Goal: Book appointment/travel/reservation

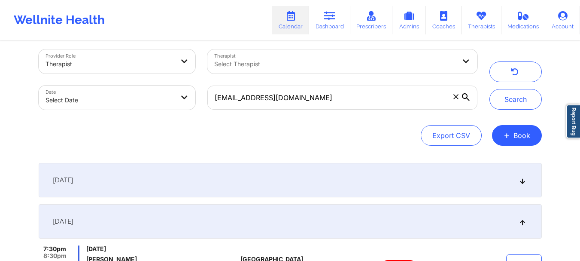
click at [459, 99] on span at bounding box center [456, 96] width 9 height 9
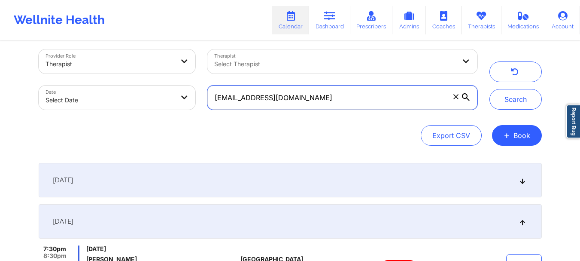
click at [459, 99] on input "s2khondalady@gmail.com" at bounding box center [342, 97] width 270 height 24
click at [254, 105] on input "text" at bounding box center [342, 97] width 270 height 24
paste input "tatumlsmith1117@gmail.com"
type input "tatumlsmith1117@gmail.com"
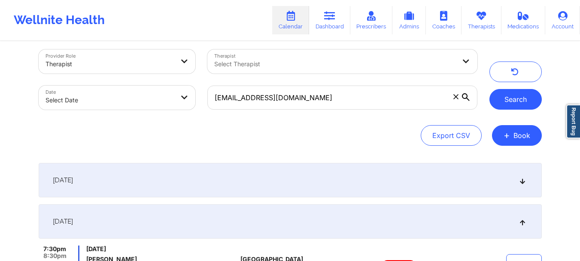
click at [533, 100] on button "Search" at bounding box center [516, 99] width 52 height 21
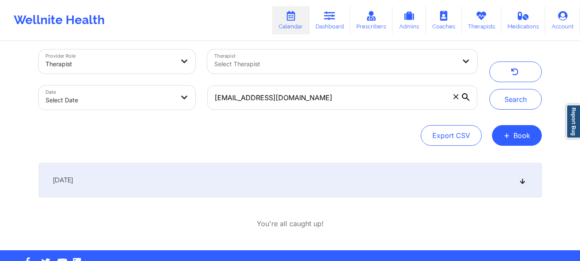
click at [524, 186] on div "[DATE]" at bounding box center [290, 180] width 503 height 34
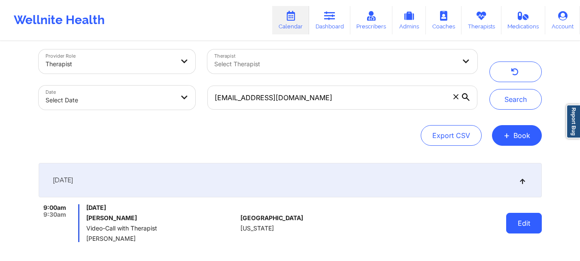
click at [529, 224] on button "Edit" at bounding box center [524, 223] width 36 height 21
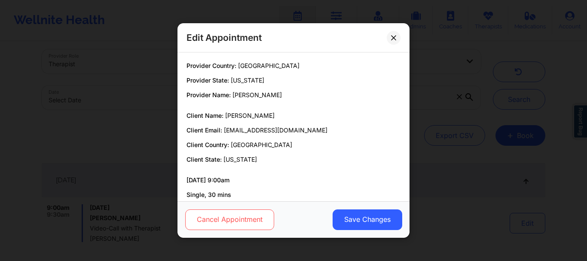
click at [230, 226] on button "Cancel Appointment" at bounding box center [229, 219] width 89 height 21
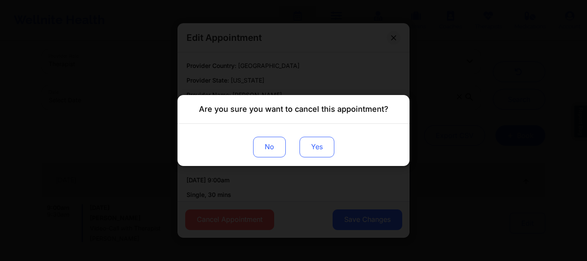
click at [334, 149] on button "Yes" at bounding box center [316, 147] width 35 height 21
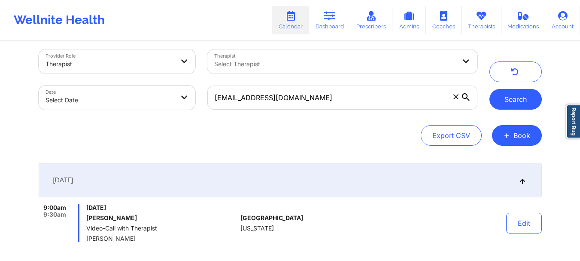
click at [502, 91] on button "Search" at bounding box center [516, 99] width 52 height 21
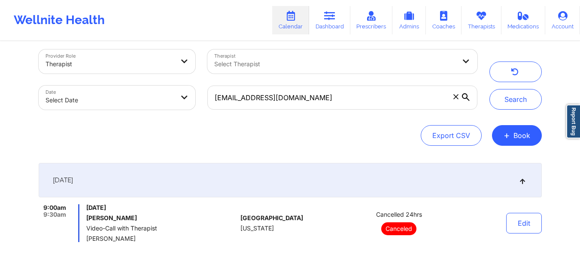
click at [456, 100] on span at bounding box center [456, 96] width 9 height 9
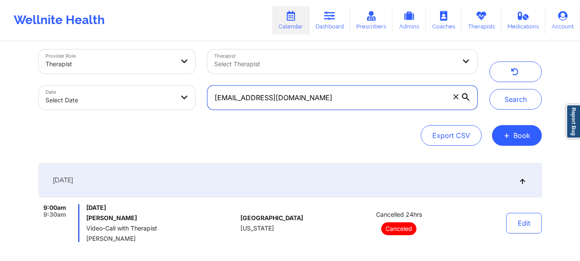
click at [456, 100] on input "tatumlsmith1117@gmail.com" at bounding box center [342, 97] width 270 height 24
paste input "hclarke067@gmail.com"
type input "hclarke067@gmail.com"
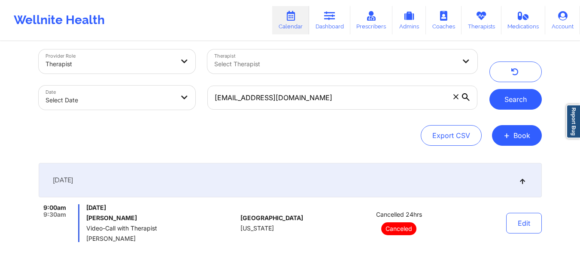
click at [505, 103] on button "Search" at bounding box center [516, 99] width 52 height 21
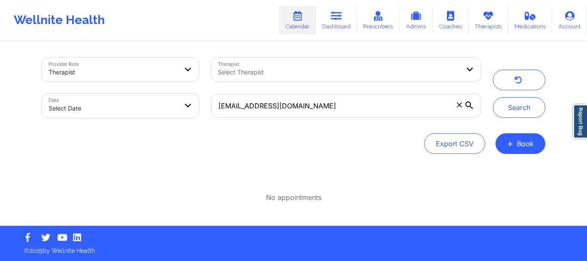
click at [459, 105] on icon at bounding box center [458, 104] width 5 height 5
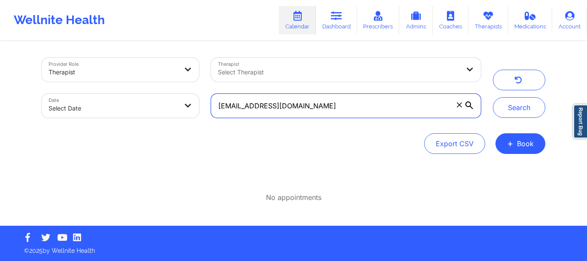
click at [459, 105] on input "hclarke067@gmail.com" at bounding box center [346, 106] width 270 height 24
paste input "[EMAIL_ADDRESS][DOMAIN_NAME]"
type input "[EMAIL_ADDRESS][DOMAIN_NAME]"
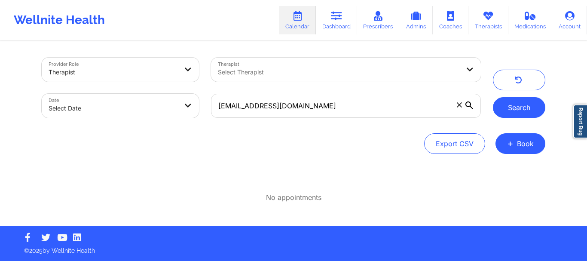
click at [516, 115] on button "Search" at bounding box center [519, 107] width 52 height 21
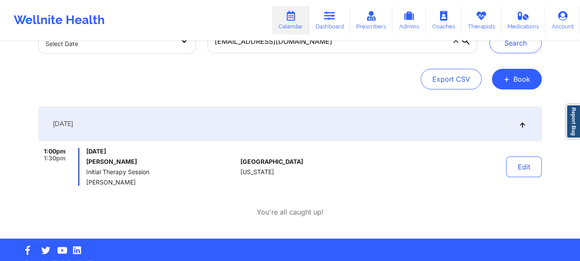
scroll to position [65, 0]
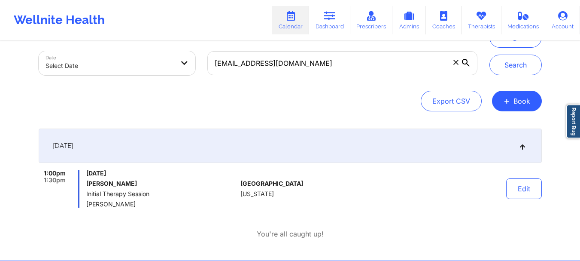
scroll to position [41, 0]
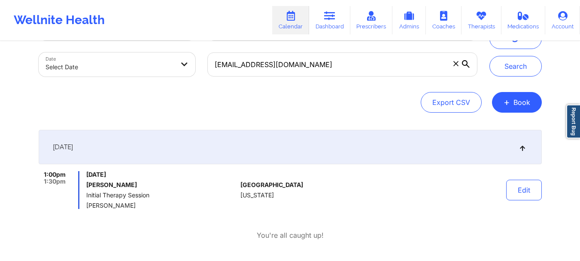
click at [454, 64] on icon at bounding box center [455, 63] width 5 height 5
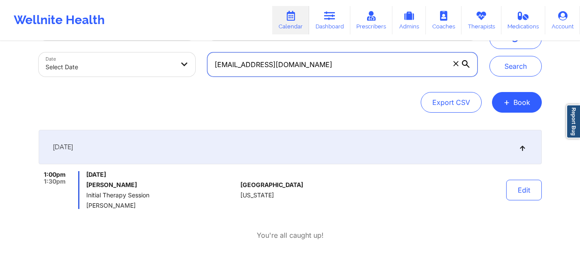
click at [454, 64] on input "[EMAIL_ADDRESS][DOMAIN_NAME]" at bounding box center [342, 64] width 270 height 24
click at [313, 64] on input "text" at bounding box center [342, 64] width 270 height 24
paste input "[PERSON_NAME][EMAIL_ADDRESS][PERSON_NAME][DOMAIN_NAME]"
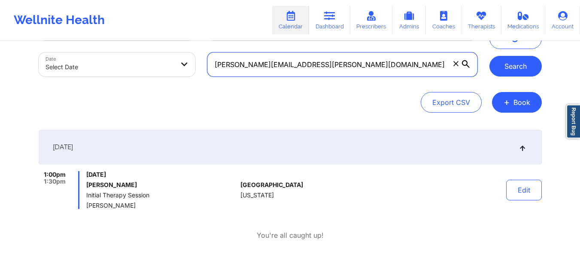
type input "[PERSON_NAME][EMAIL_ADDRESS][PERSON_NAME][DOMAIN_NAME]"
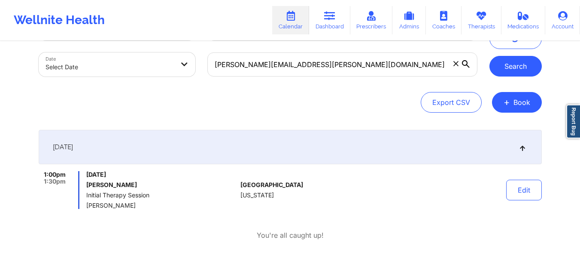
click at [514, 66] on button "Search" at bounding box center [516, 66] width 52 height 21
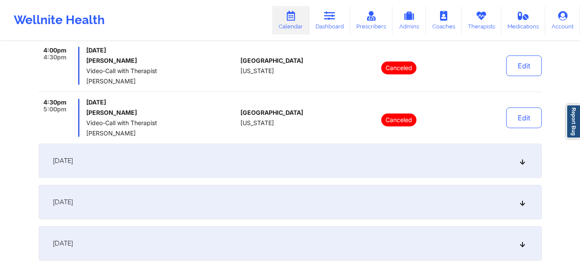
scroll to position [164, 0]
click at [526, 164] on div "[DATE]" at bounding box center [290, 161] width 503 height 34
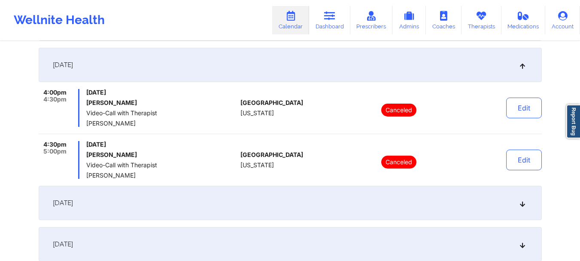
scroll to position [0, 0]
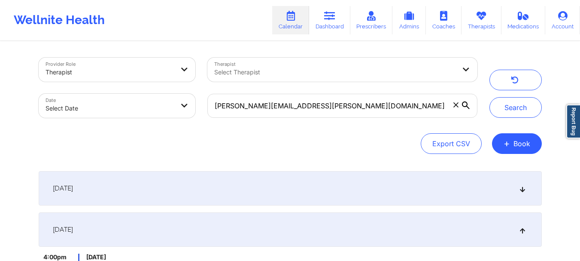
click at [457, 104] on icon at bounding box center [455, 104] width 5 height 5
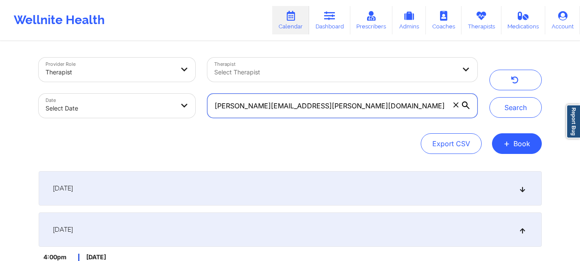
click at [457, 104] on input "[PERSON_NAME][EMAIL_ADDRESS][PERSON_NAME][DOMAIN_NAME]" at bounding box center [342, 106] width 270 height 24
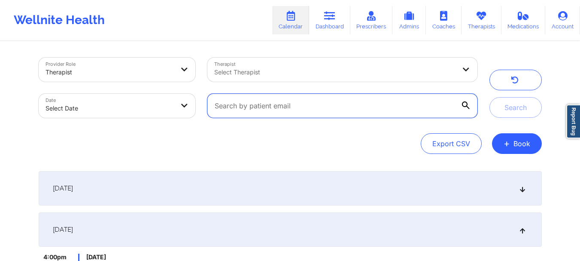
paste input "[EMAIL_ADDRESS][DOMAIN_NAME]"
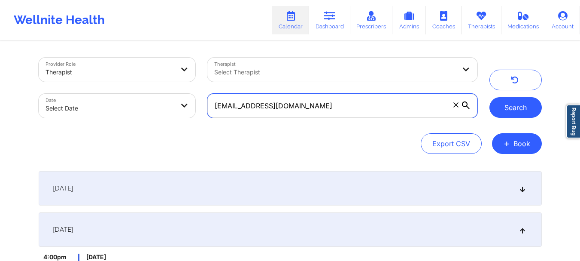
type input "[EMAIL_ADDRESS][DOMAIN_NAME]"
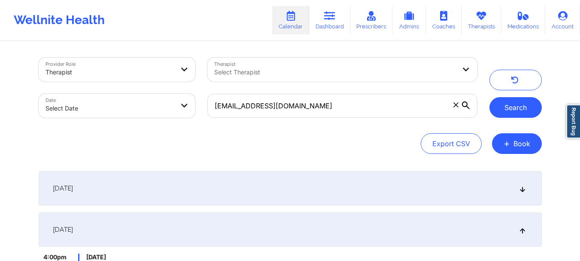
click at [507, 104] on button "Search" at bounding box center [516, 107] width 52 height 21
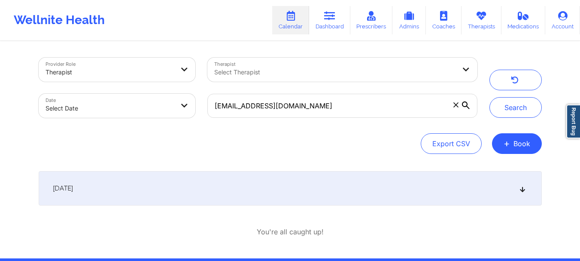
scroll to position [32, 0]
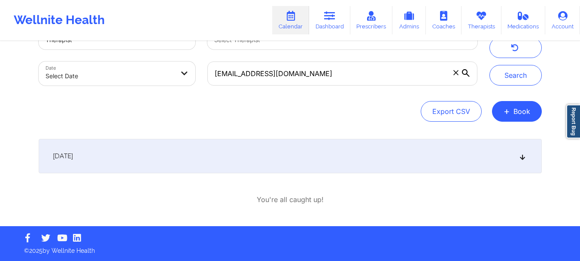
click at [521, 159] on icon at bounding box center [522, 156] width 7 height 6
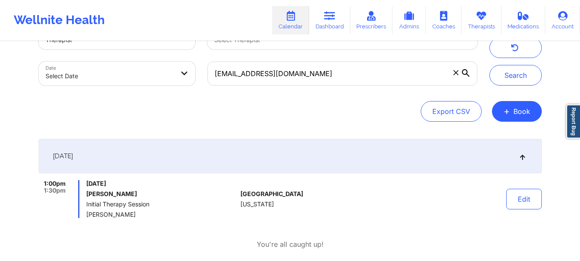
scroll to position [0, 0]
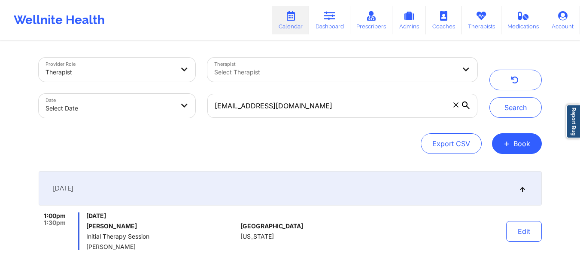
click at [455, 105] on icon at bounding box center [455, 104] width 5 height 5
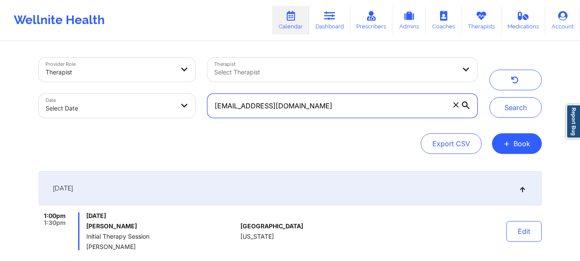
click at [455, 105] on input "[EMAIL_ADDRESS][DOMAIN_NAME]" at bounding box center [342, 106] width 270 height 24
paste input "[PERSON_NAME][EMAIL_ADDRESS][DOMAIN_NAME]"
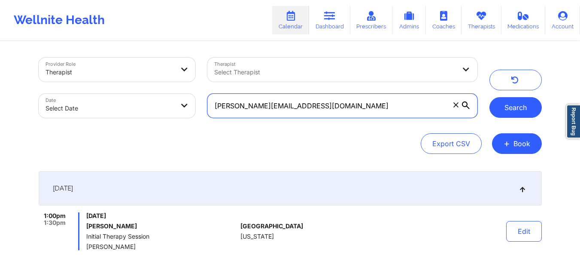
type input "[PERSON_NAME][EMAIL_ADDRESS][DOMAIN_NAME]"
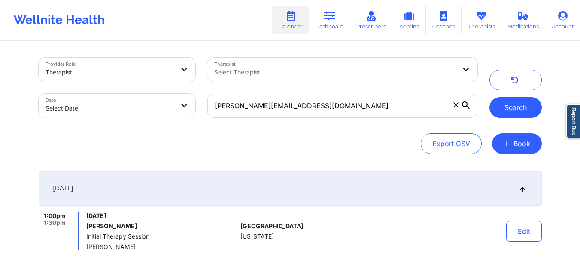
click at [515, 98] on button "Search" at bounding box center [516, 107] width 52 height 21
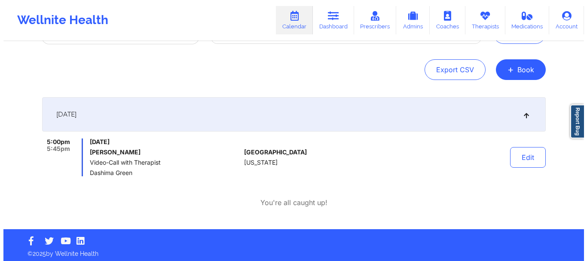
scroll to position [74, 0]
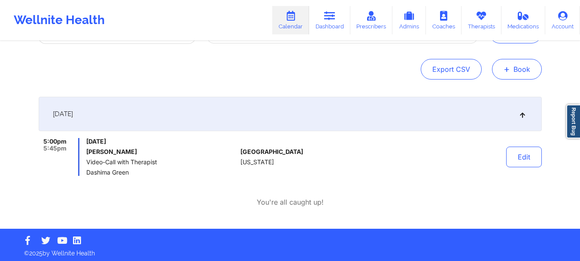
click at [514, 66] on button "+ Book" at bounding box center [517, 69] width 50 height 21
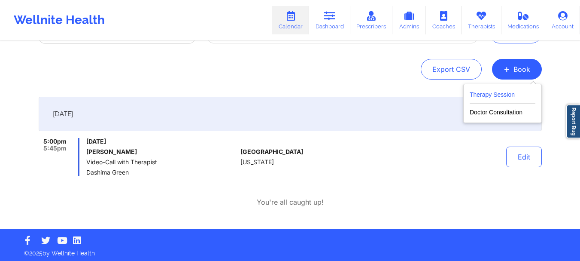
click at [493, 93] on button "Therapy Session" at bounding box center [503, 96] width 66 height 14
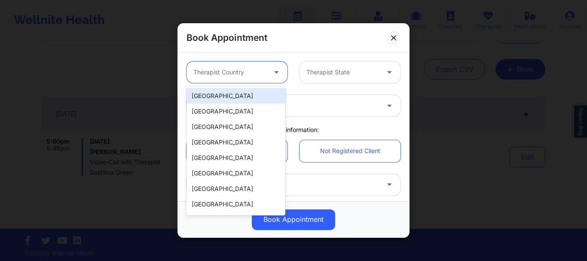
click at [260, 79] on div "Therapist Country" at bounding box center [226, 71] width 80 height 21
click at [241, 94] on div "[GEOGRAPHIC_DATA]" at bounding box center [235, 95] width 99 height 15
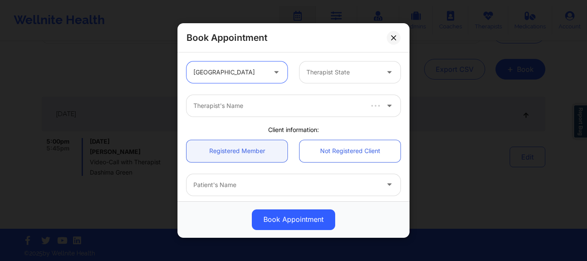
click at [336, 67] on div at bounding box center [342, 72] width 73 height 10
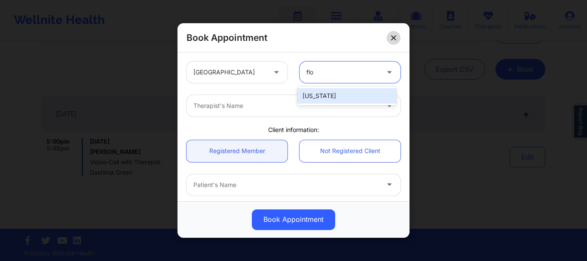
type input "flo"
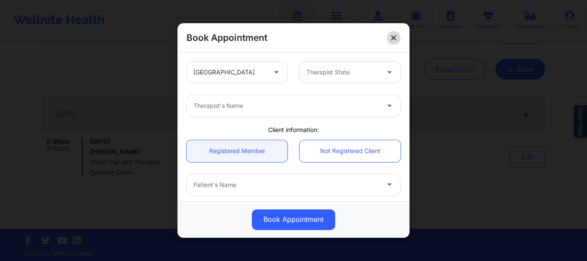
click at [388, 40] on button at bounding box center [393, 38] width 14 height 14
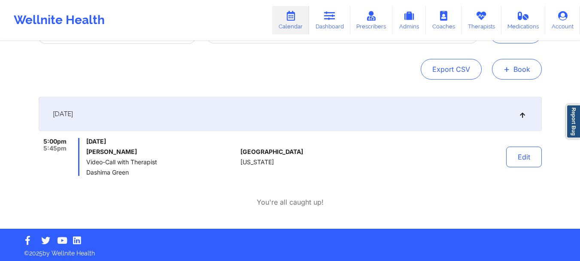
click at [520, 71] on button "+ Book" at bounding box center [517, 69] width 50 height 21
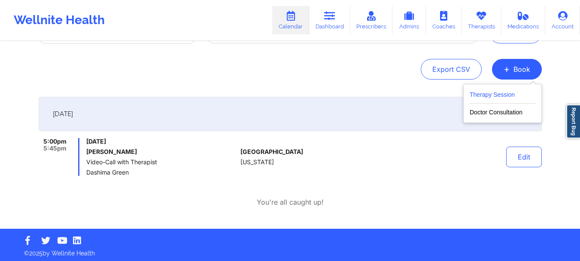
click at [502, 97] on button "Therapy Session" at bounding box center [503, 96] width 66 height 14
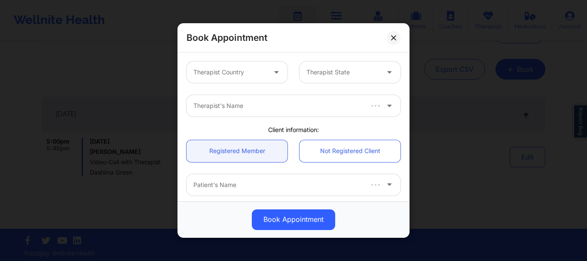
click at [245, 76] on div at bounding box center [229, 72] width 73 height 10
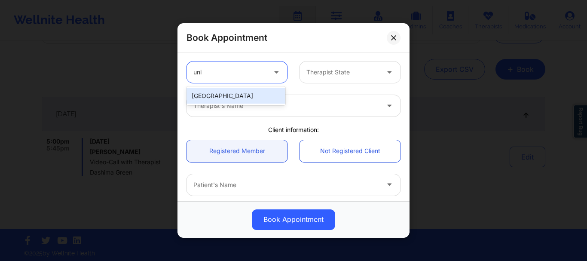
type input "unit"
click at [241, 91] on div "[GEOGRAPHIC_DATA]" at bounding box center [235, 95] width 99 height 15
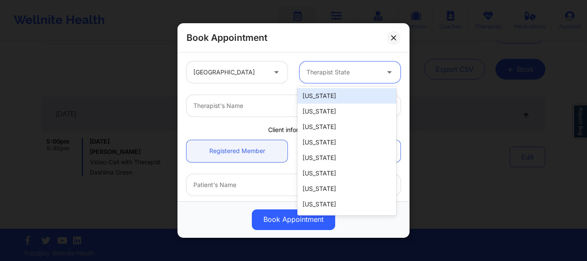
click at [347, 63] on div "Therapist State" at bounding box center [339, 71] width 80 height 21
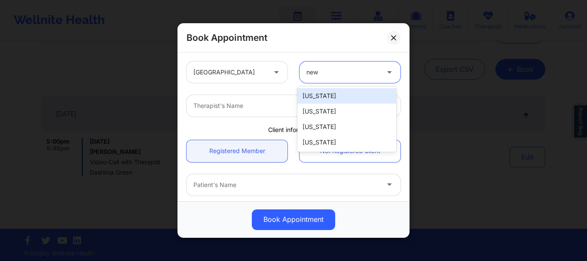
type input "new y"
click at [329, 91] on div "[US_STATE]" at bounding box center [346, 95] width 99 height 15
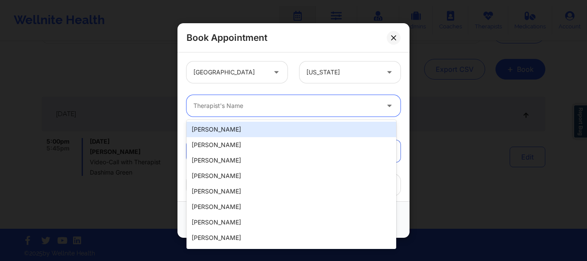
click at [282, 109] on div at bounding box center [286, 105] width 186 height 10
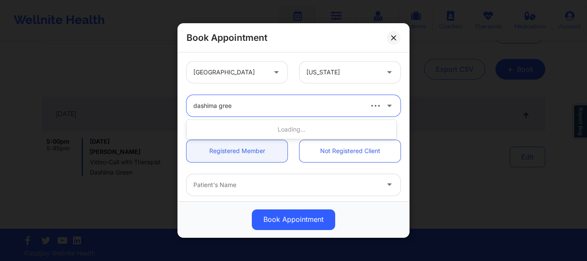
type input "dashima green"
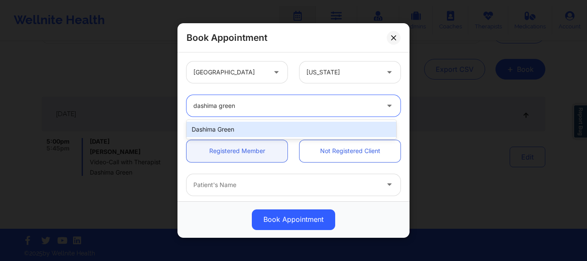
click at [250, 130] on div "Dashima Green" at bounding box center [291, 129] width 210 height 15
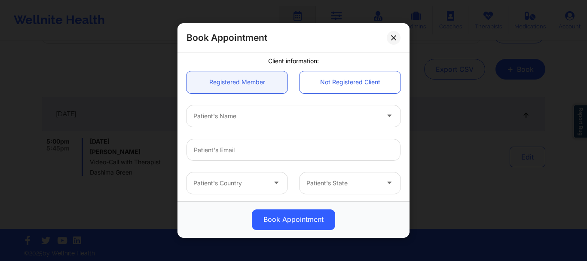
scroll to position [70, 0]
click at [226, 117] on div at bounding box center [286, 114] width 186 height 10
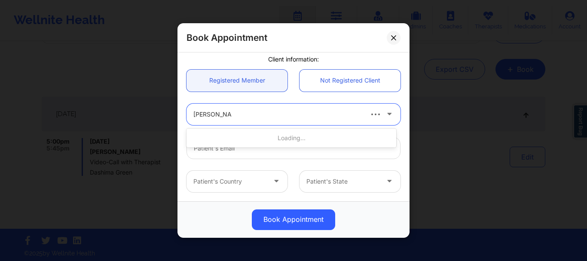
type input "[PERSON_NAME]"
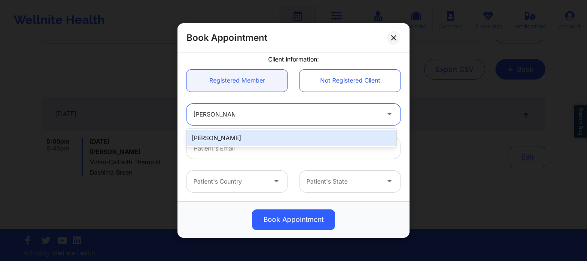
click at [222, 134] on div "[PERSON_NAME]" at bounding box center [291, 137] width 210 height 15
type input "[PERSON_NAME][EMAIL_ADDRESS][DOMAIN_NAME]"
type input "[PHONE_NUMBER]"
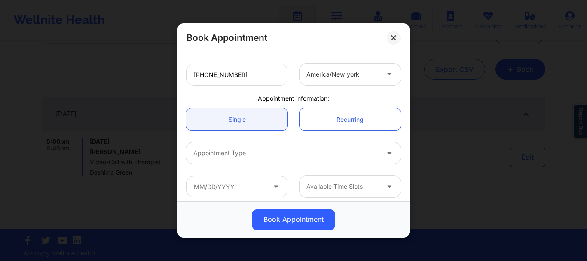
scroll to position [215, 0]
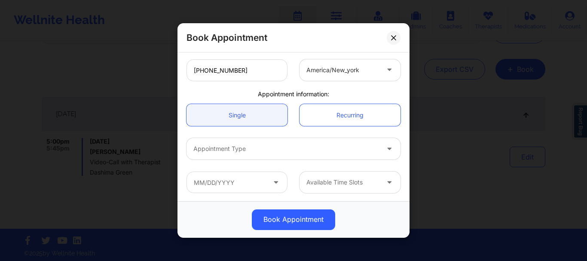
click at [248, 144] on div at bounding box center [286, 149] width 186 height 10
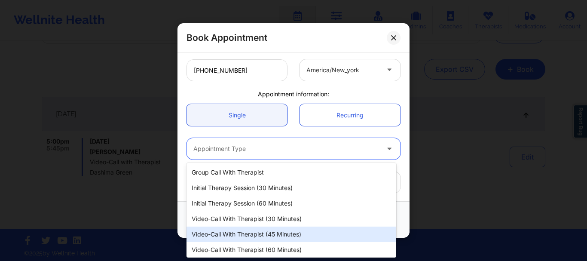
click at [242, 239] on div "Video-Call with Therapist (45 minutes)" at bounding box center [291, 233] width 210 height 15
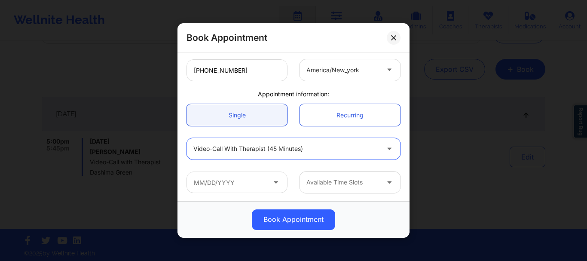
scroll to position [216, 0]
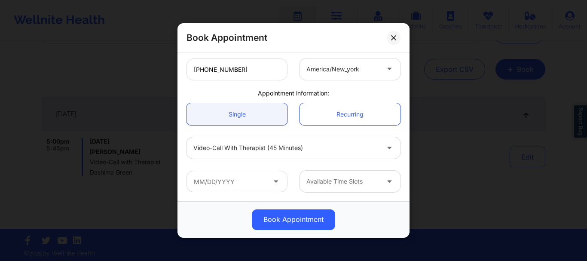
drag, startPoint x: 236, startPoint y: 197, endPoint x: 230, endPoint y: 181, distance: 16.6
click at [230, 181] on div "Available Time Slots" at bounding box center [293, 180] width 226 height 33
click at [230, 180] on input "text" at bounding box center [236, 180] width 101 height 21
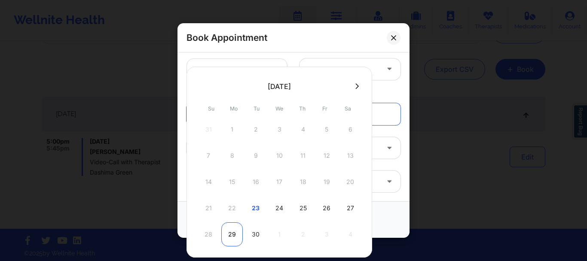
click at [228, 237] on div "29" at bounding box center [231, 234] width 21 height 24
type input "[DATE]"
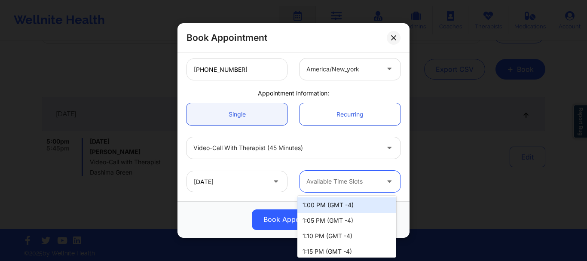
click at [341, 182] on div at bounding box center [342, 181] width 73 height 10
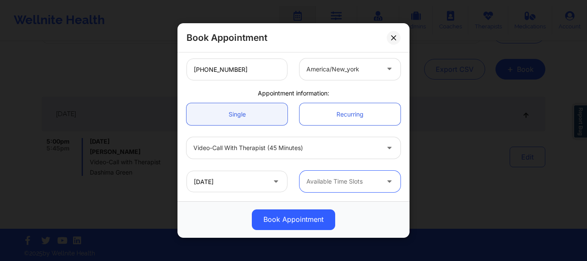
click at [385, 182] on icon at bounding box center [389, 179] width 9 height 7
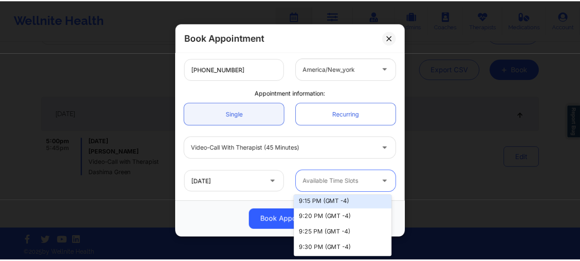
scroll to position [1527, 0]
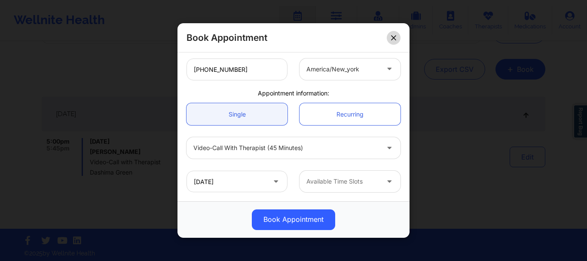
click at [396, 43] on button at bounding box center [393, 38] width 14 height 14
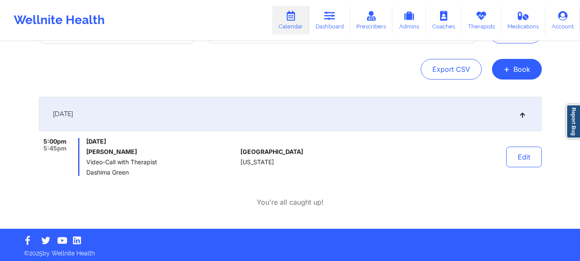
scroll to position [25, 0]
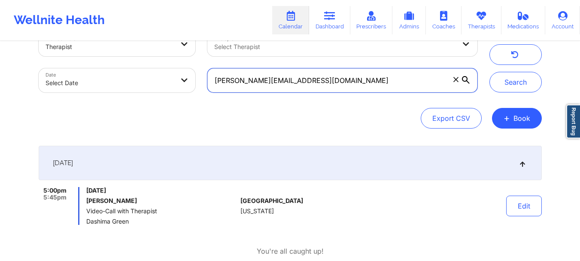
click at [452, 85] on input "[PERSON_NAME][EMAIL_ADDRESS][DOMAIN_NAME]" at bounding box center [342, 80] width 270 height 24
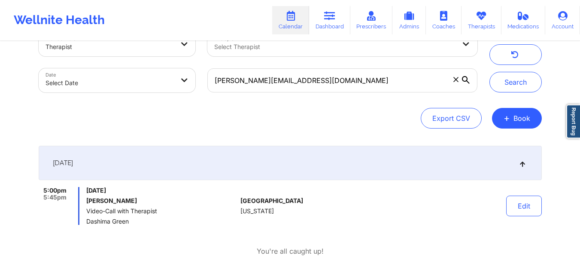
click at [456, 80] on icon at bounding box center [455, 79] width 5 height 5
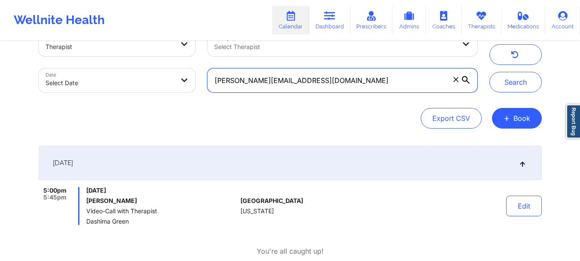
click at [456, 80] on input "[PERSON_NAME][EMAIL_ADDRESS][DOMAIN_NAME]" at bounding box center [342, 80] width 270 height 24
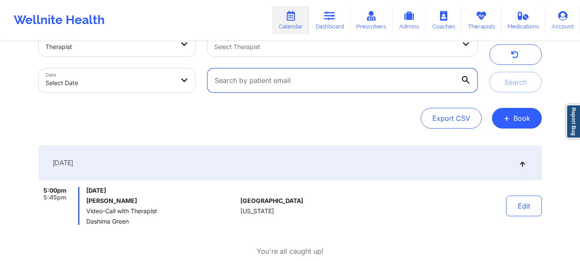
paste input "[EMAIL_ADDRESS][DOMAIN_NAME]"
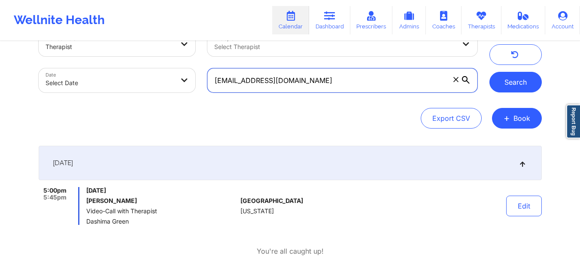
type input "[EMAIL_ADDRESS][DOMAIN_NAME]"
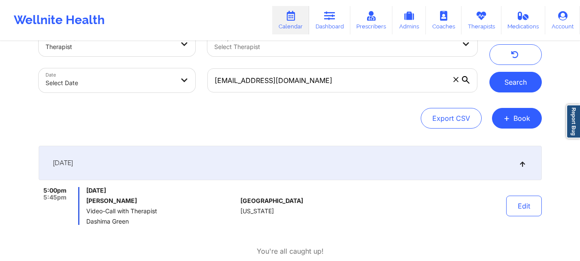
click at [526, 81] on button "Search" at bounding box center [516, 82] width 52 height 21
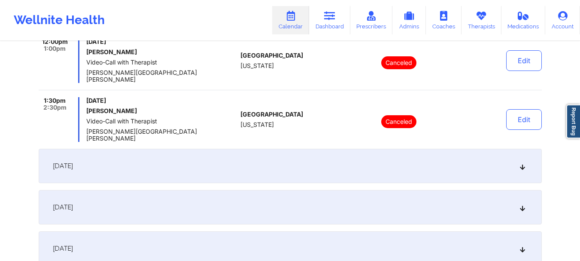
scroll to position [175, 0]
click at [519, 154] on div "[DATE]" at bounding box center [290, 165] width 503 height 34
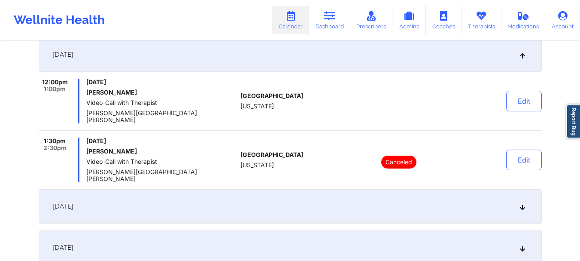
scroll to position [0, 0]
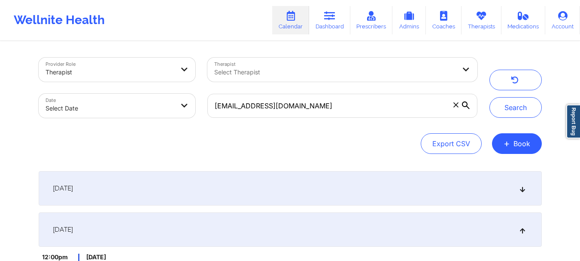
click at [456, 104] on icon at bounding box center [455, 104] width 5 height 5
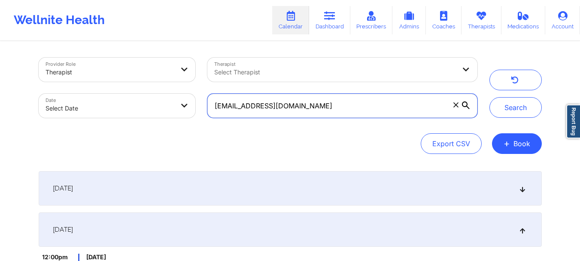
click at [456, 104] on input "[EMAIL_ADDRESS][DOMAIN_NAME]" at bounding box center [342, 106] width 270 height 24
paste input "[EMAIL_ADDRESS][DOMAIN_NAME]"
type input "[EMAIL_ADDRESS][DOMAIN_NAME]"
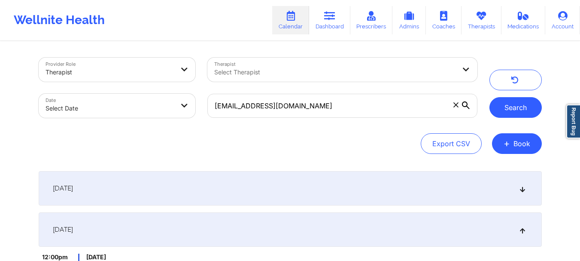
click at [499, 106] on button "Search" at bounding box center [516, 107] width 52 height 21
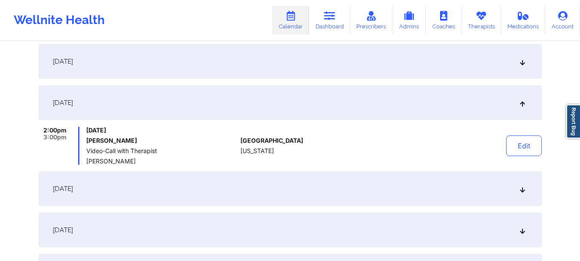
scroll to position [122, 0]
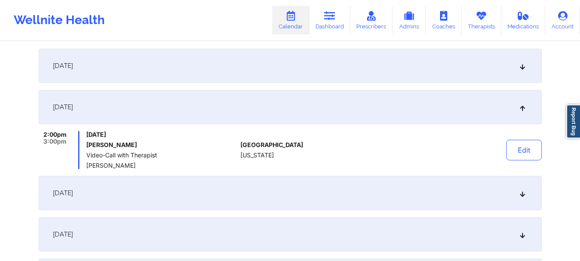
click at [521, 68] on icon at bounding box center [522, 66] width 7 height 6
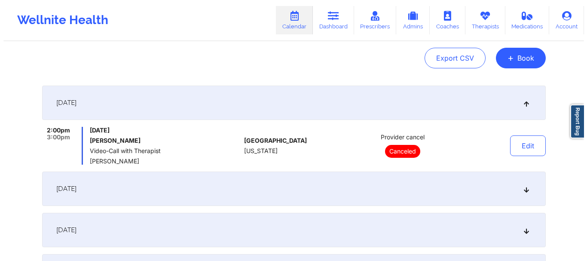
scroll to position [54, 0]
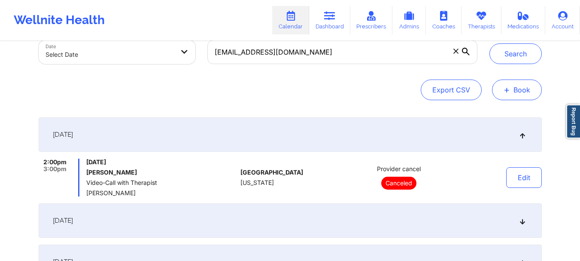
click at [527, 90] on button "+ Book" at bounding box center [517, 89] width 50 height 21
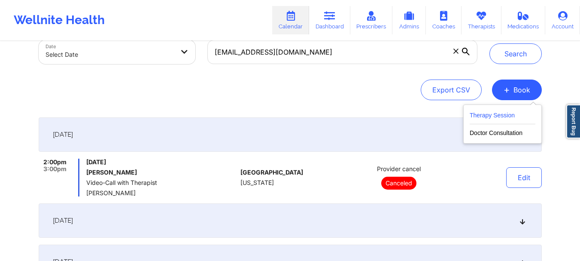
click at [482, 118] on button "Therapy Session" at bounding box center [503, 117] width 66 height 14
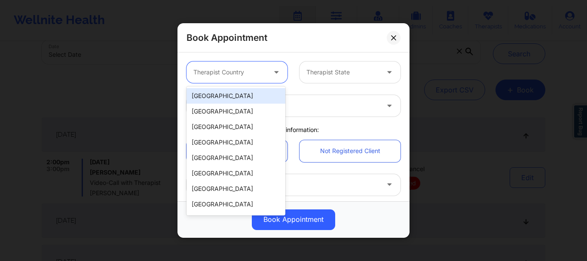
click at [233, 71] on div at bounding box center [229, 72] width 73 height 10
click at [226, 97] on div "[GEOGRAPHIC_DATA]" at bounding box center [235, 95] width 99 height 15
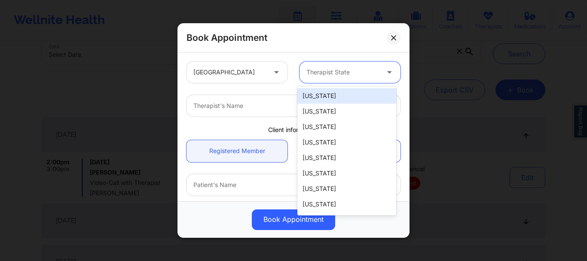
click at [328, 72] on div at bounding box center [342, 72] width 73 height 10
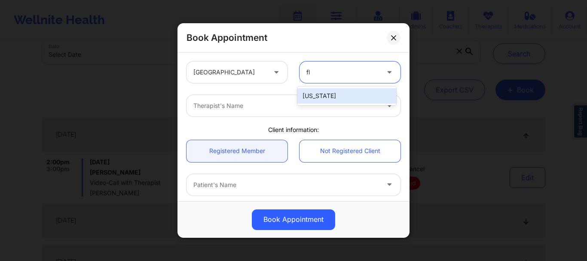
type input "flo"
click at [313, 93] on div "[US_STATE]" at bounding box center [346, 95] width 99 height 15
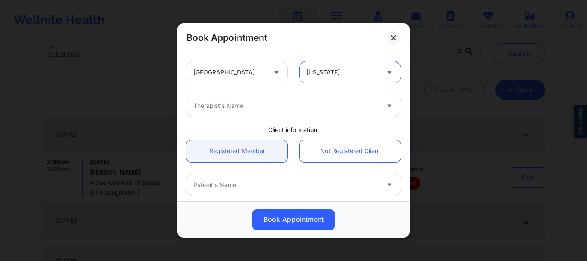
click at [213, 104] on div at bounding box center [286, 105] width 186 height 10
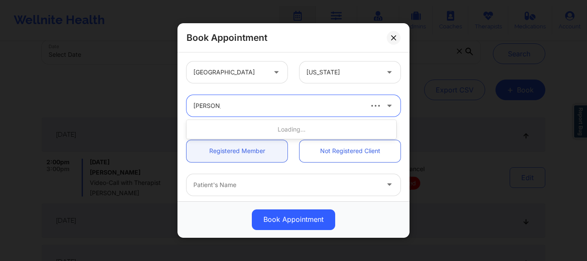
type input "[PERSON_NAME] [PERSON_NAME]"
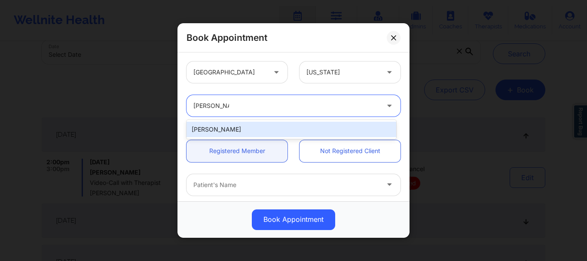
click at [254, 127] on div "[PERSON_NAME]" at bounding box center [291, 129] width 210 height 15
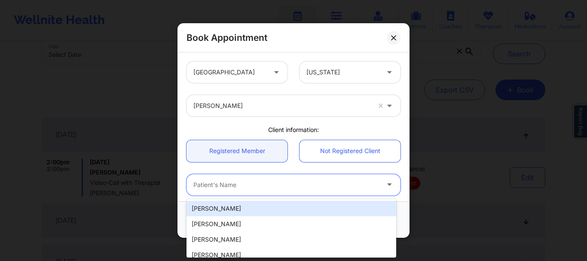
click at [224, 188] on div at bounding box center [286, 184] width 186 height 10
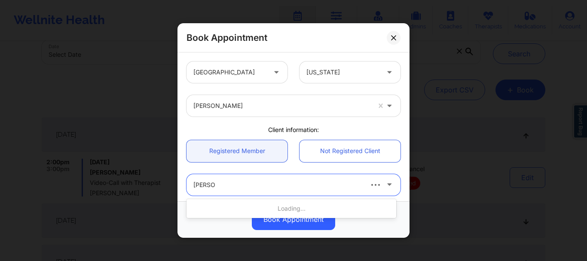
type input "[PERSON_NAME] sa"
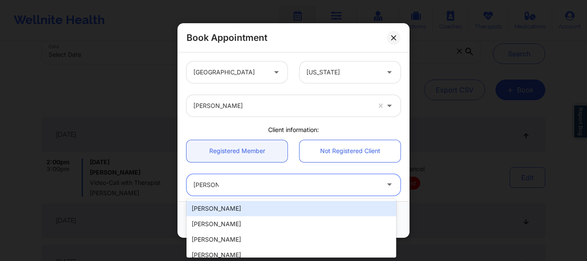
click at [219, 210] on div "[PERSON_NAME]" at bounding box center [291, 208] width 210 height 15
type input "[EMAIL_ADDRESS][DOMAIN_NAME]"
type input "[PHONE_NUMBER]"
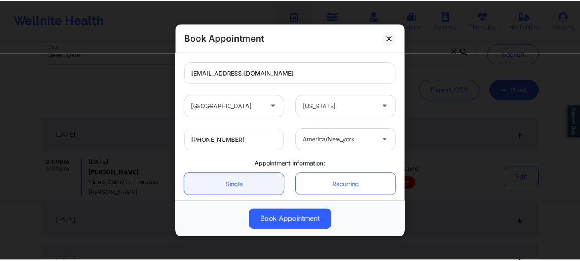
scroll to position [216, 0]
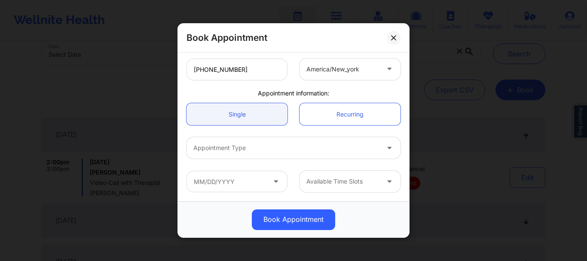
click at [252, 143] on div at bounding box center [286, 148] width 186 height 10
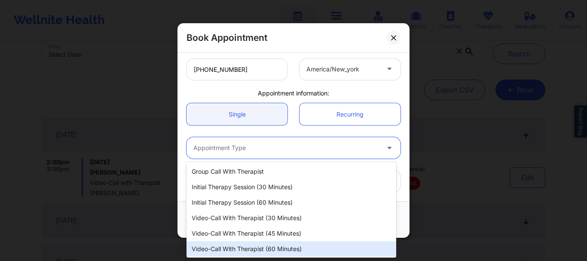
click at [226, 253] on div "Video-Call with Therapist (60 minutes)" at bounding box center [291, 248] width 210 height 15
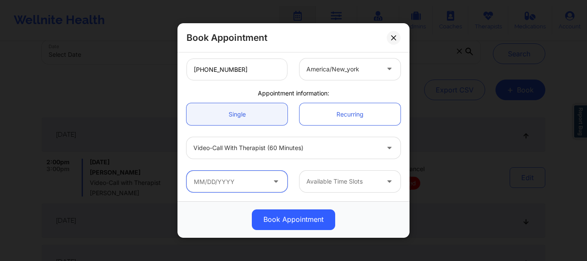
click at [264, 183] on input "text" at bounding box center [236, 180] width 101 height 21
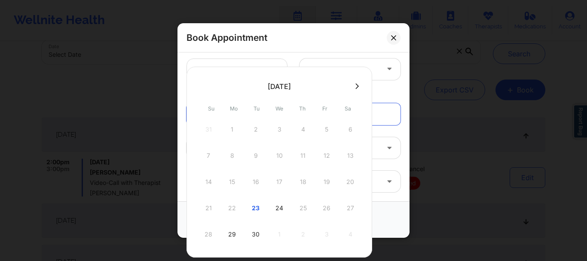
click at [301, 210] on div "21 22 23 24 25 26 27" at bounding box center [279, 208] width 163 height 24
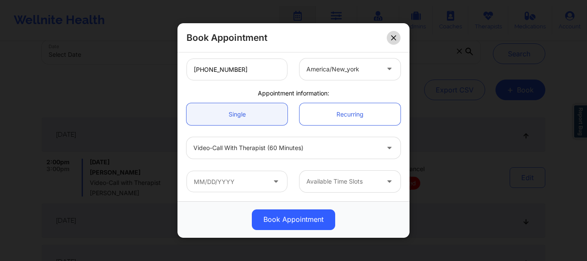
click at [396, 42] on button at bounding box center [393, 38] width 14 height 14
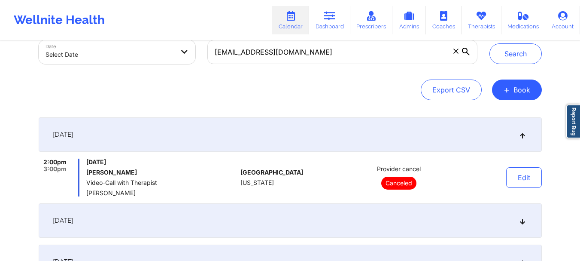
click at [457, 50] on icon at bounding box center [455, 51] width 5 height 5
click at [457, 50] on input "[EMAIL_ADDRESS][DOMAIN_NAME]" at bounding box center [342, 52] width 270 height 24
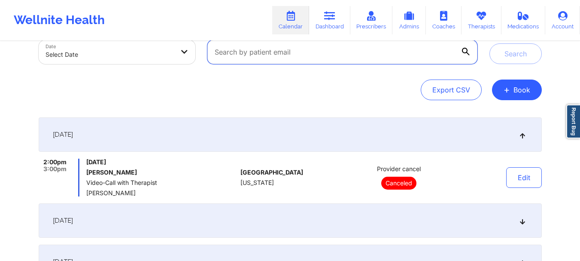
click at [280, 52] on input "text" at bounding box center [342, 52] width 270 height 24
paste input "[EMAIL_ADDRESS][DOMAIN_NAME]"
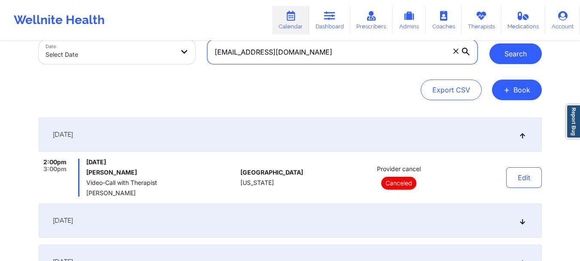
type input "[EMAIL_ADDRESS][DOMAIN_NAME]"
click at [500, 55] on button "Search" at bounding box center [516, 53] width 52 height 21
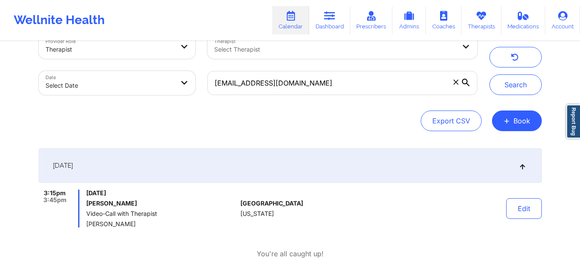
scroll to position [21, 0]
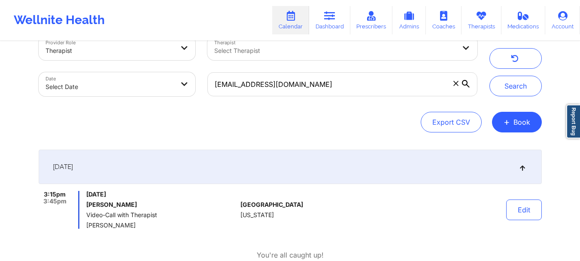
click at [456, 80] on span at bounding box center [456, 83] width 9 height 9
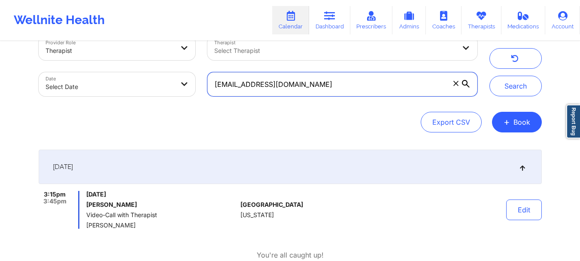
click at [456, 80] on input "[EMAIL_ADDRESS][DOMAIN_NAME]" at bounding box center [342, 84] width 270 height 24
paste input "[EMAIL_ADDRESS][DOMAIN_NAME]"
type input "[EMAIL_ADDRESS][DOMAIN_NAME]"
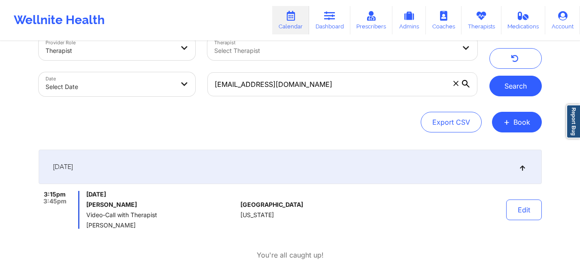
click at [524, 88] on button "Search" at bounding box center [516, 86] width 52 height 21
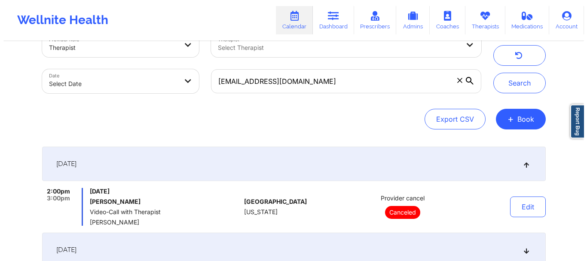
scroll to position [8, 0]
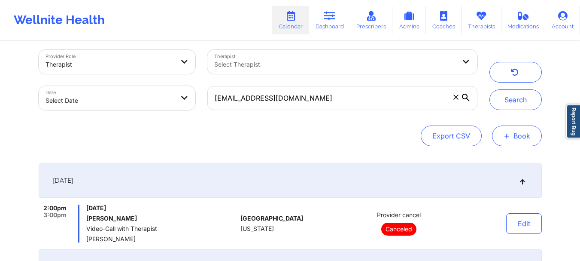
click at [510, 144] on button "+ Book" at bounding box center [517, 135] width 50 height 21
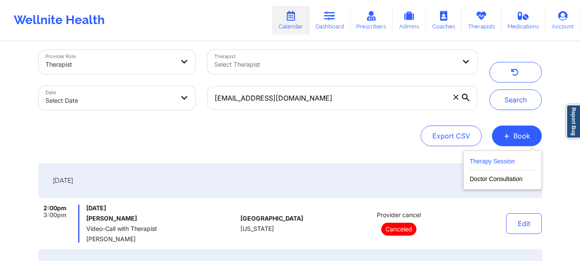
click at [499, 156] on button "Therapy Session" at bounding box center [503, 163] width 66 height 14
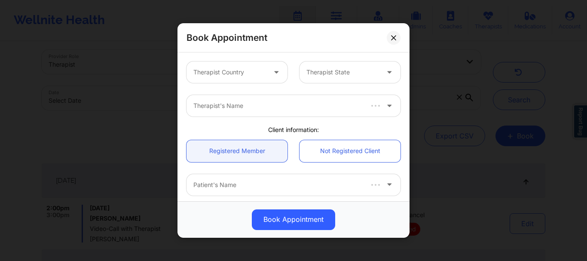
click at [243, 71] on div at bounding box center [229, 72] width 73 height 10
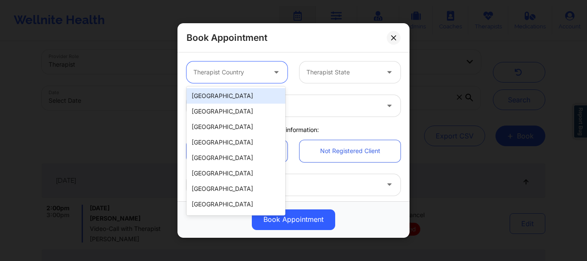
click at [234, 100] on div "[GEOGRAPHIC_DATA]" at bounding box center [235, 95] width 99 height 15
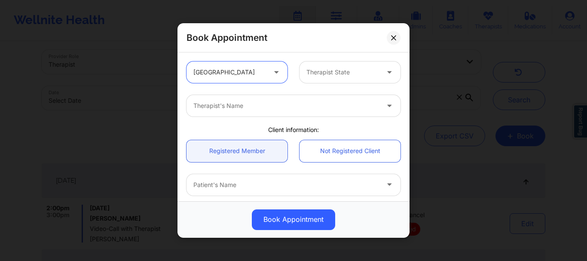
click at [324, 75] on div at bounding box center [342, 72] width 73 height 10
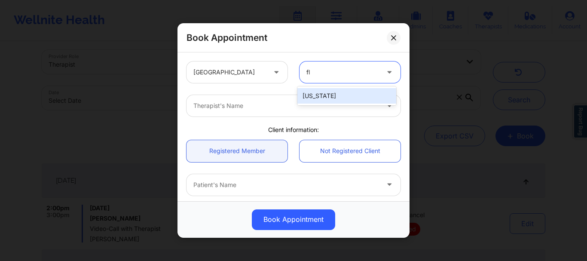
type input "flo"
click at [315, 94] on div "[US_STATE]" at bounding box center [346, 95] width 99 height 15
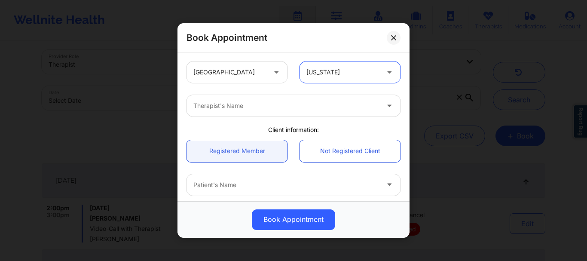
click at [277, 114] on div "Therapist's Name" at bounding box center [282, 105] width 193 height 21
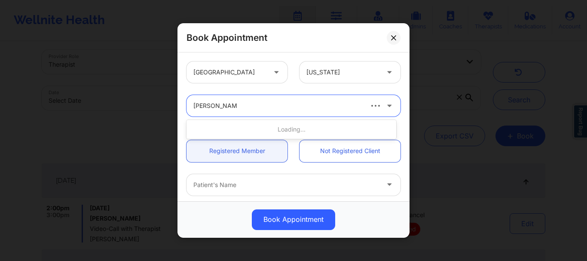
type input "[PERSON_NAME]"
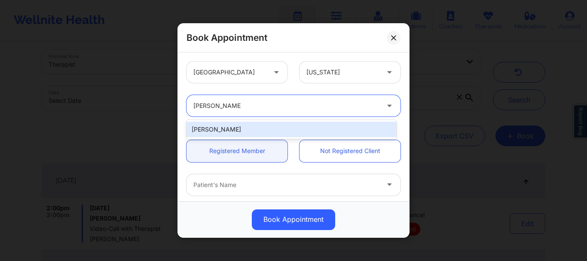
click at [262, 127] on div "[PERSON_NAME]" at bounding box center [291, 129] width 210 height 15
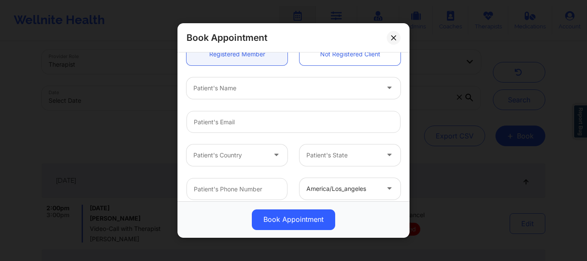
scroll to position [103, 0]
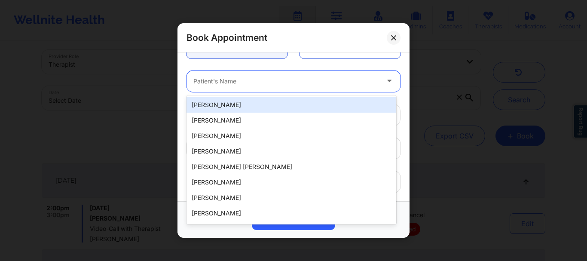
click at [238, 84] on div at bounding box center [286, 81] width 186 height 10
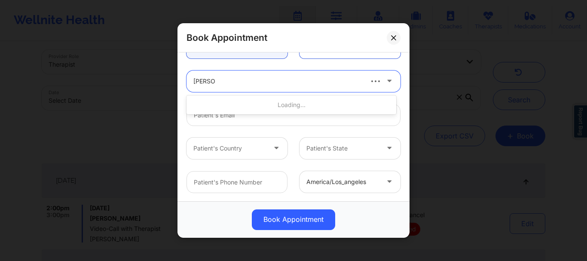
type input "[PERSON_NAME] sa"
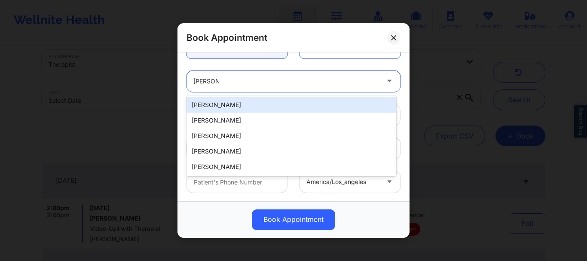
click at [229, 104] on div "[PERSON_NAME]" at bounding box center [291, 104] width 210 height 15
type input "[EMAIL_ADDRESS][DOMAIN_NAME]"
type input "[PHONE_NUMBER]"
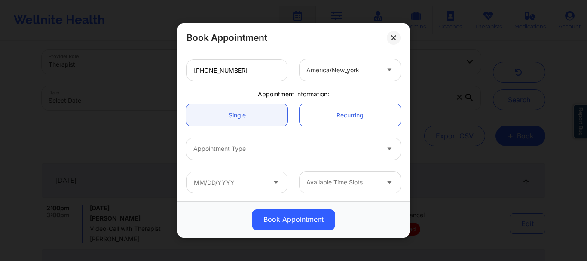
scroll to position [216, 0]
click at [305, 155] on div "Appointment Type" at bounding box center [282, 147] width 193 height 21
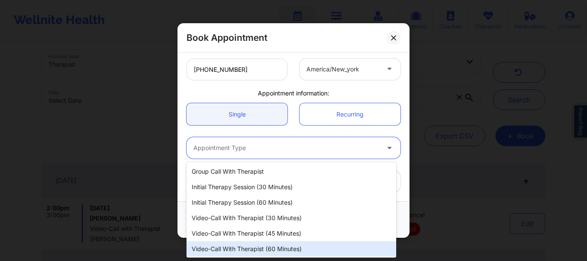
click at [284, 250] on div "Video-Call with Therapist (60 minutes)" at bounding box center [291, 248] width 210 height 15
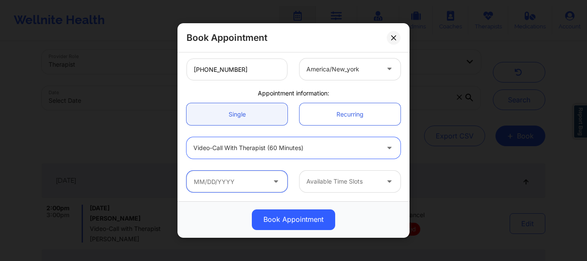
click at [211, 186] on input "text" at bounding box center [236, 180] width 101 height 21
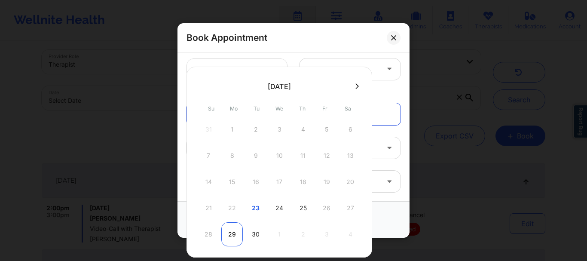
click at [236, 228] on div "29" at bounding box center [231, 234] width 21 height 24
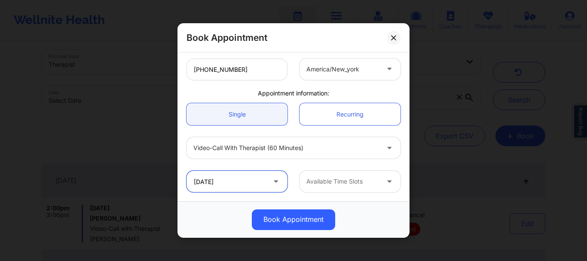
click at [250, 179] on input "[DATE]" at bounding box center [236, 180] width 101 height 21
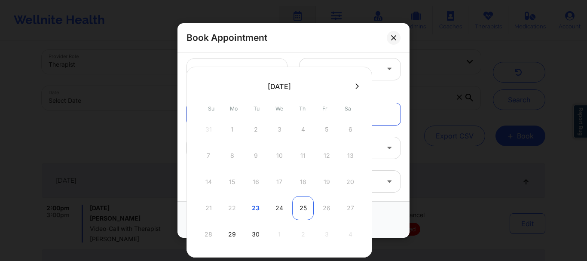
click at [303, 208] on div "25" at bounding box center [302, 208] width 21 height 24
type input "[DATE]"
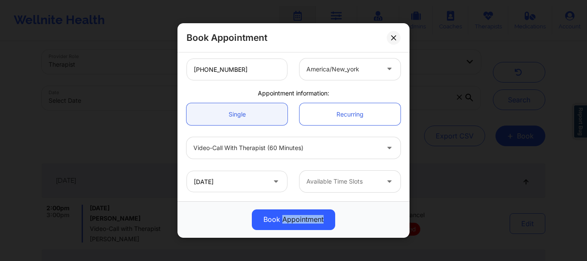
click at [303, 208] on div "Book Appointment" at bounding box center [293, 219] width 232 height 37
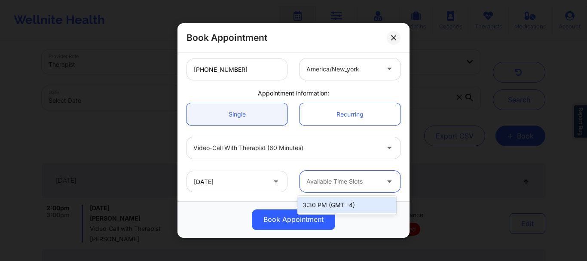
click at [322, 171] on div "Available Time Slots" at bounding box center [339, 180] width 80 height 21
click at [318, 205] on div "3:30 PM (GMT -4)" at bounding box center [346, 204] width 99 height 15
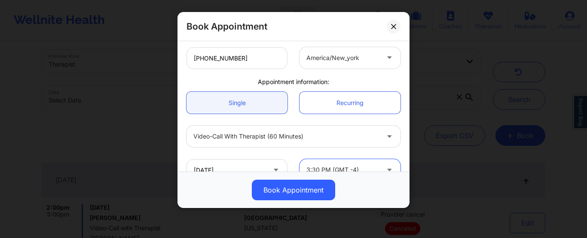
scroll to position [234, 0]
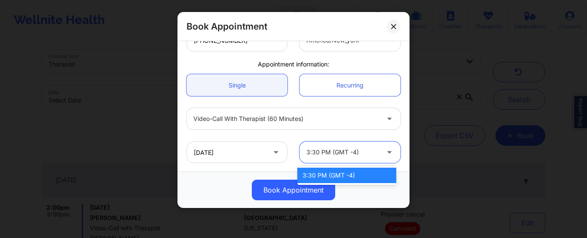
click at [371, 155] on div at bounding box center [342, 152] width 73 height 10
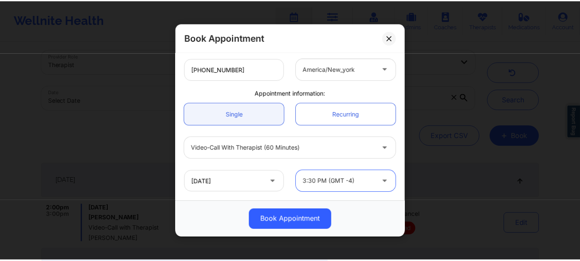
scroll to position [216, 0]
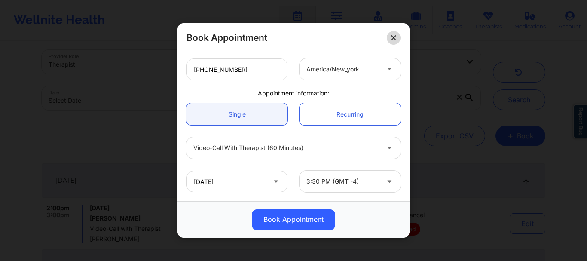
click at [398, 38] on button at bounding box center [393, 38] width 14 height 14
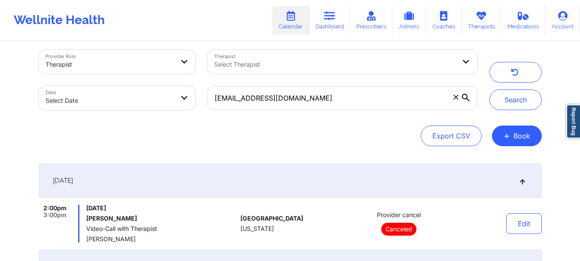
click at [454, 98] on icon at bounding box center [455, 96] width 5 height 5
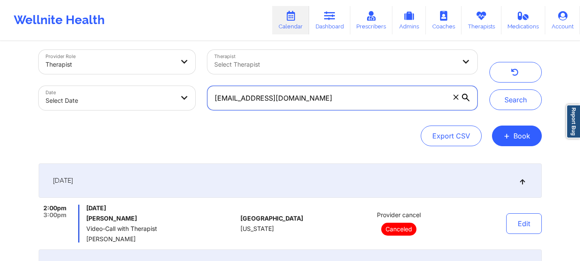
click at [454, 98] on input "[EMAIL_ADDRESS][DOMAIN_NAME]" at bounding box center [342, 98] width 270 height 24
drag, startPoint x: 241, startPoint y: 106, endPoint x: 230, endPoint y: 152, distance: 47.3
click at [222, 91] on input "text" at bounding box center [342, 98] width 270 height 24
paste input "[PERSON_NAME][EMAIL_ADDRESS][DOMAIN_NAME]"
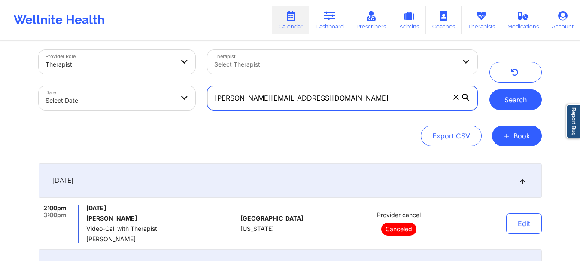
type input "[PERSON_NAME][EMAIL_ADDRESS][DOMAIN_NAME]"
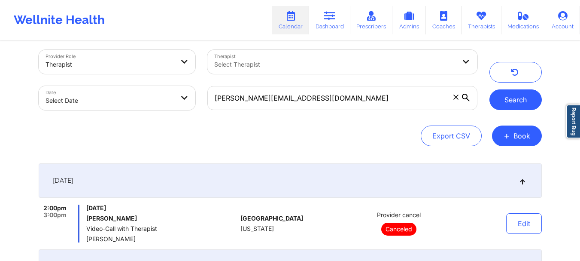
click at [511, 97] on button "Search" at bounding box center [516, 99] width 52 height 21
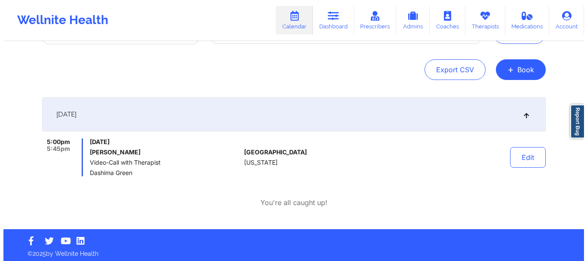
scroll to position [77, 0]
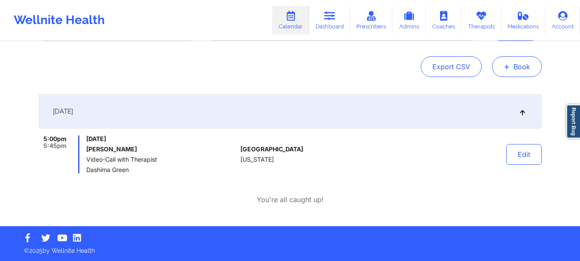
click at [513, 71] on button "+ Book" at bounding box center [517, 66] width 50 height 21
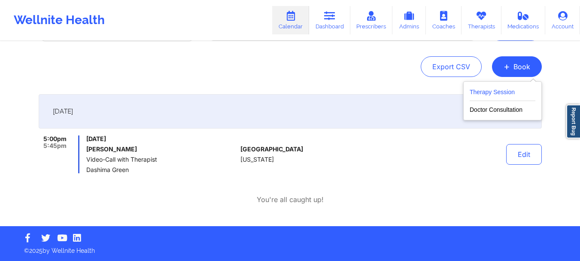
click at [499, 88] on button "Therapy Session" at bounding box center [503, 94] width 66 height 14
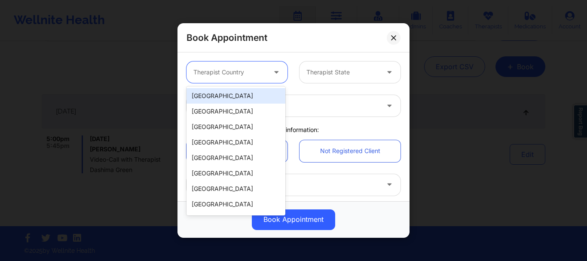
click at [216, 70] on div at bounding box center [229, 72] width 73 height 10
click at [215, 98] on div "[GEOGRAPHIC_DATA]" at bounding box center [235, 95] width 99 height 15
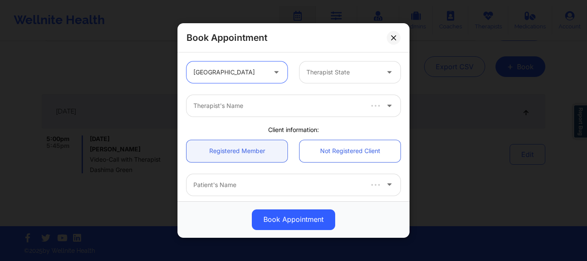
click at [317, 77] on div at bounding box center [342, 72] width 73 height 10
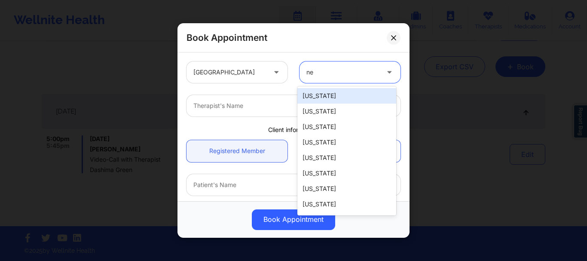
type input "new"
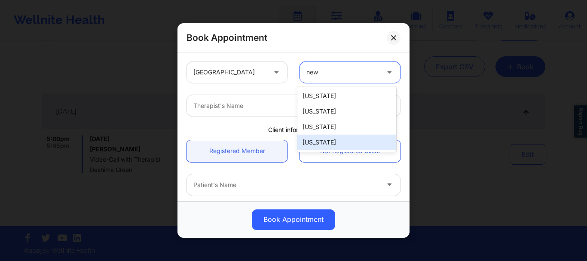
click at [322, 138] on div "[US_STATE]" at bounding box center [346, 141] width 99 height 15
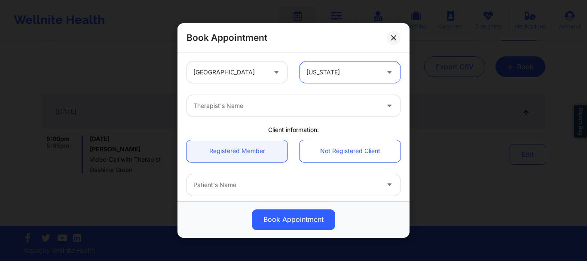
click at [222, 112] on div "Therapist's Name" at bounding box center [282, 105] width 193 height 21
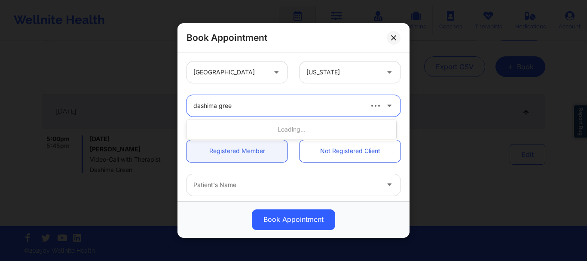
type input "dashima green"
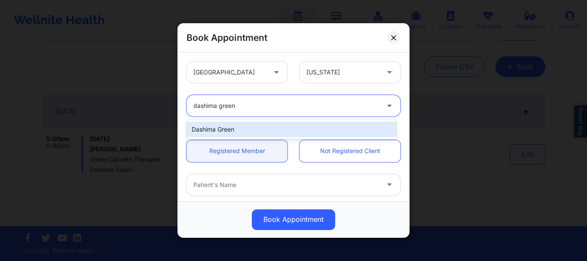
click at [225, 126] on div "Dashima Green" at bounding box center [291, 129] width 210 height 15
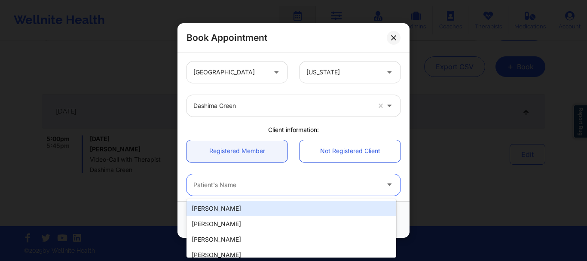
click at [227, 185] on div at bounding box center [286, 184] width 186 height 10
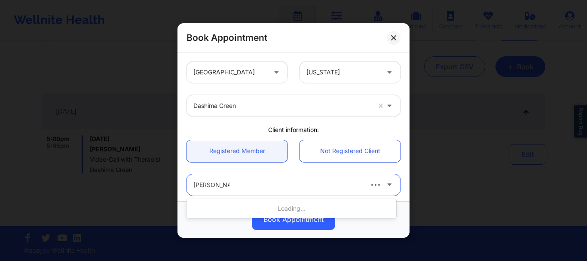
type input "[PERSON_NAME]"
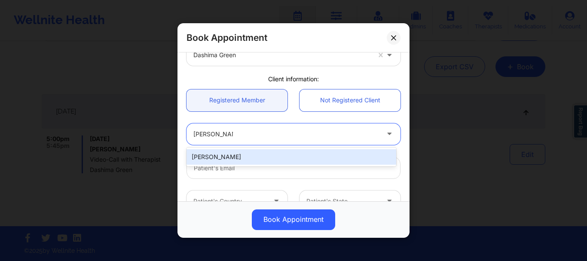
scroll to position [52, 0]
click at [205, 155] on div "[PERSON_NAME]" at bounding box center [291, 156] width 210 height 15
type input "[PERSON_NAME][EMAIL_ADDRESS][DOMAIN_NAME]"
type input "[PHONE_NUMBER]"
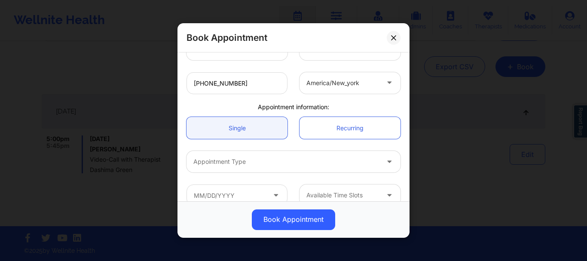
scroll to position [204, 0]
click at [302, 164] on div at bounding box center [286, 160] width 186 height 10
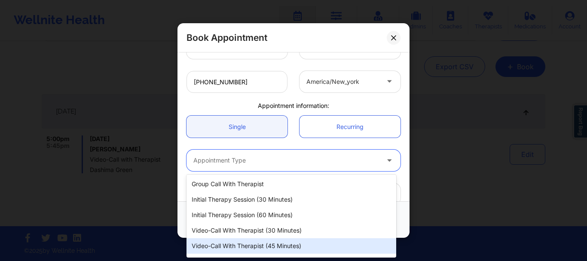
click at [281, 244] on div "Video-Call with Therapist (45 minutes)" at bounding box center [291, 245] width 210 height 15
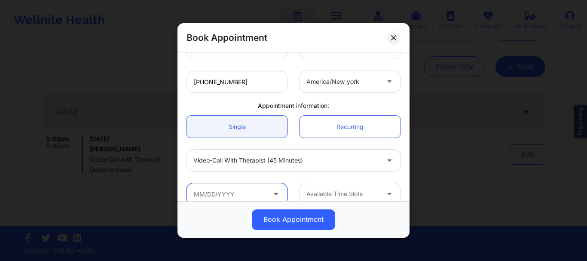
click at [249, 195] on input "text" at bounding box center [236, 193] width 101 height 21
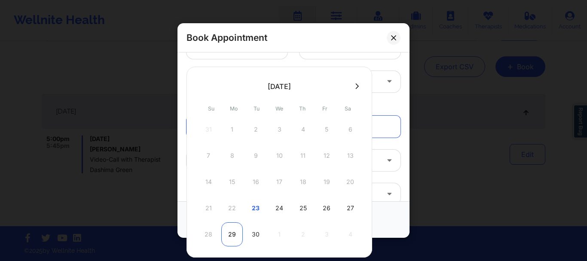
click at [235, 229] on div "29" at bounding box center [231, 234] width 21 height 24
type input "[DATE]"
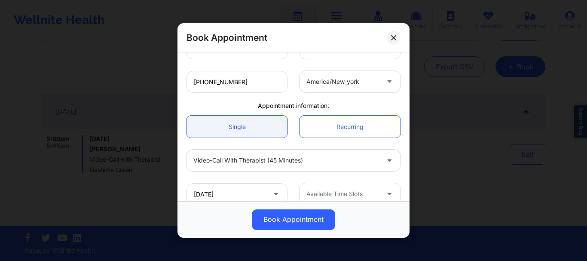
scroll to position [216, 0]
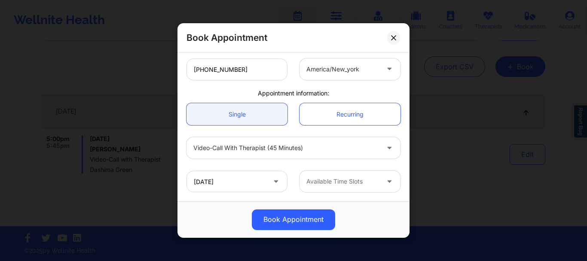
click at [382, 187] on div at bounding box center [390, 180] width 21 height 21
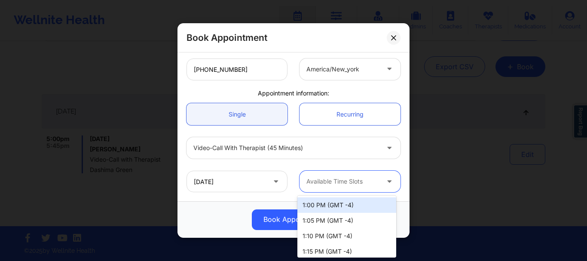
click at [353, 181] on div at bounding box center [342, 181] width 73 height 10
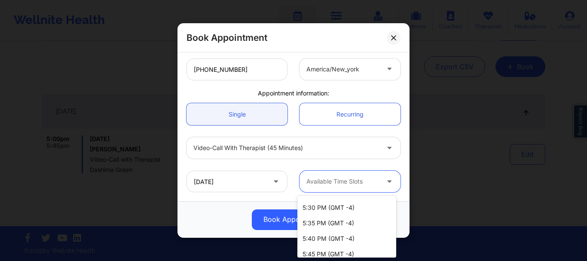
scroll to position [1534, 0]
